Goal: Task Accomplishment & Management: Complete application form

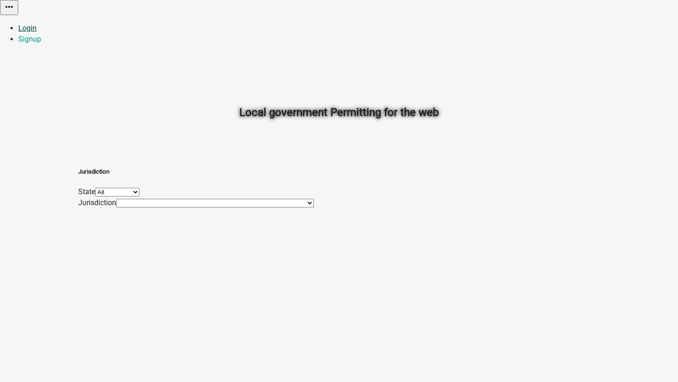
click at [37, 24] on link "Login" at bounding box center [27, 28] width 18 height 9
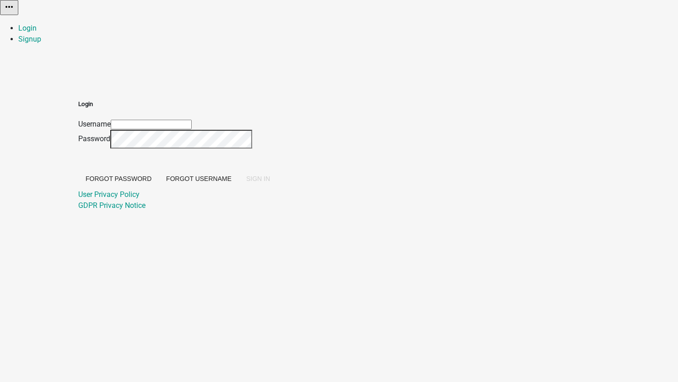
click at [192, 120] on input "Username" at bounding box center [151, 125] width 81 height 10
type input "[EMAIL_ADDRESS][DOMAIN_NAME]"
click at [270, 183] on span "SIGN IN" at bounding box center [258, 178] width 24 height 7
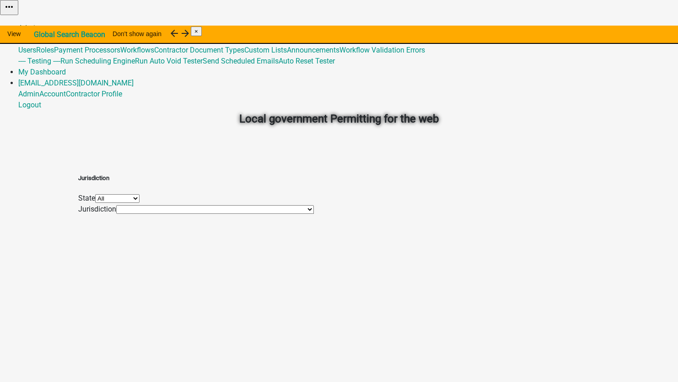
click at [39, 24] on link "Admin" at bounding box center [28, 28] width 21 height 9
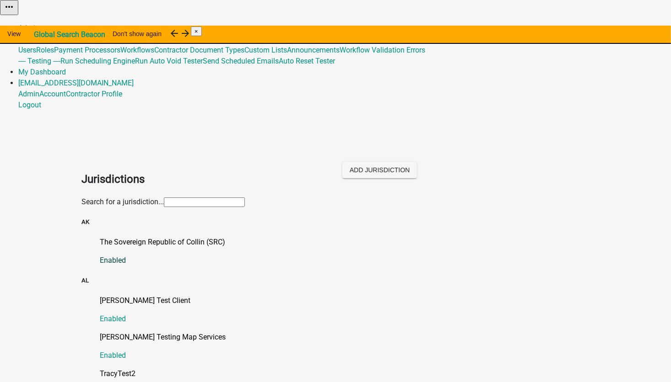
click at [110, 237] on p "The Sovereign Republic of Collin (SRC)" at bounding box center [345, 242] width 490 height 11
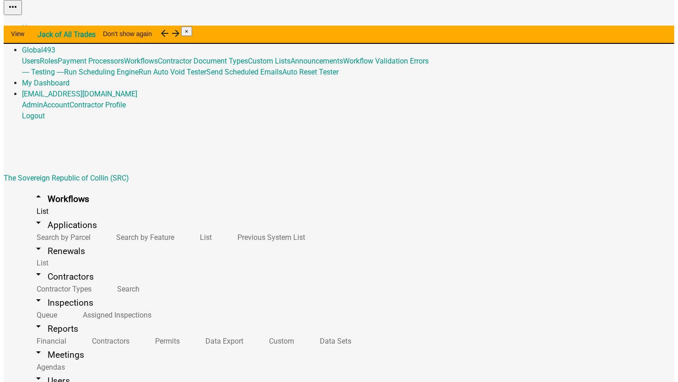
scroll to position [2018, 0]
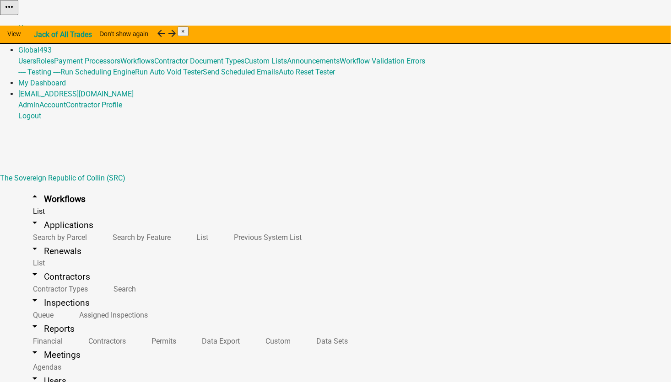
click at [619, 28] on button "Start Application" at bounding box center [644, 23] width 51 height 10
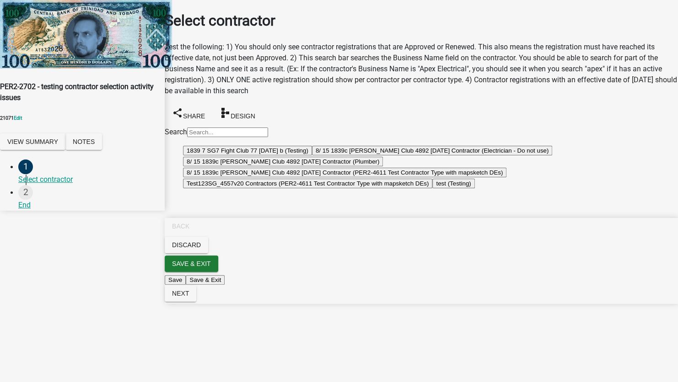
click at [223, 156] on button "1839 7 SG7 Fight Club 77 [DATE] b (Testing)" at bounding box center [247, 151] width 129 height 10
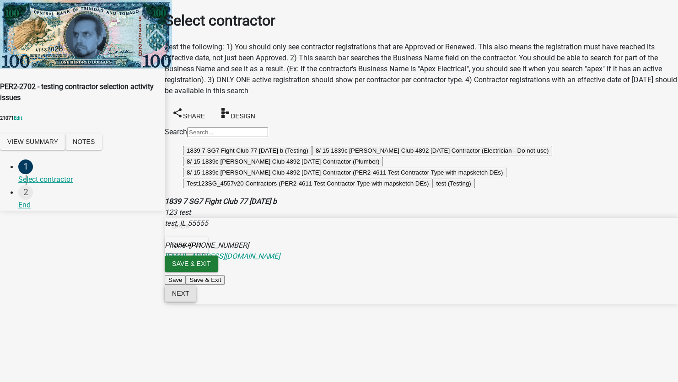
click at [189, 297] on span "Next" at bounding box center [180, 293] width 17 height 7
